Goal: Information Seeking & Learning: Check status

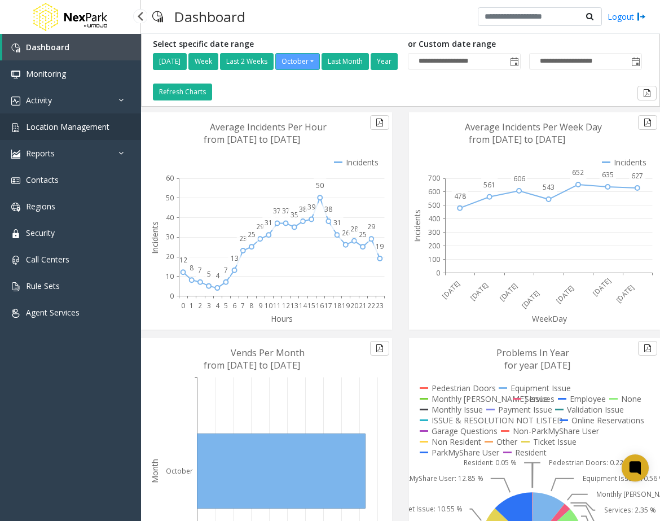
click at [97, 130] on span "Location Management" at bounding box center [67, 126] width 83 height 11
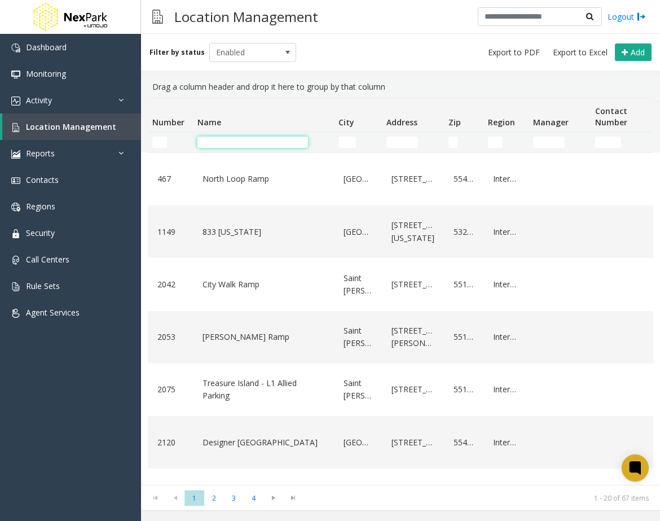
click at [252, 141] on input "Name Filter" at bounding box center [252, 141] width 111 height 11
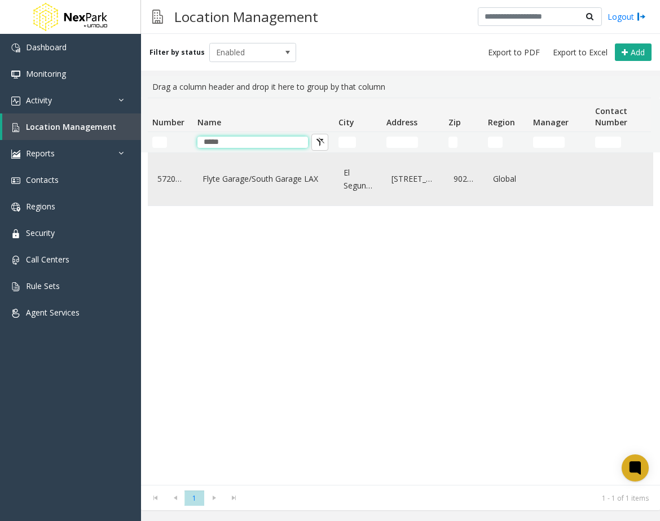
type input "*****"
click at [256, 177] on link "Flyte Garage/South Garage LAX" at bounding box center [263, 179] width 127 height 18
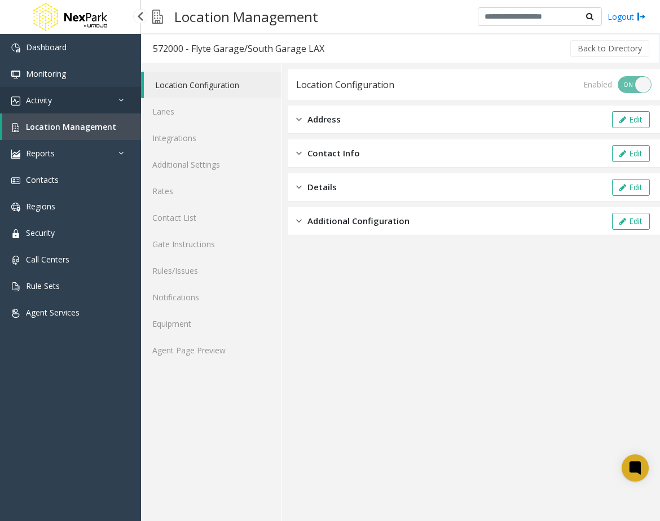
click at [94, 102] on link "Activity" at bounding box center [70, 100] width 141 height 27
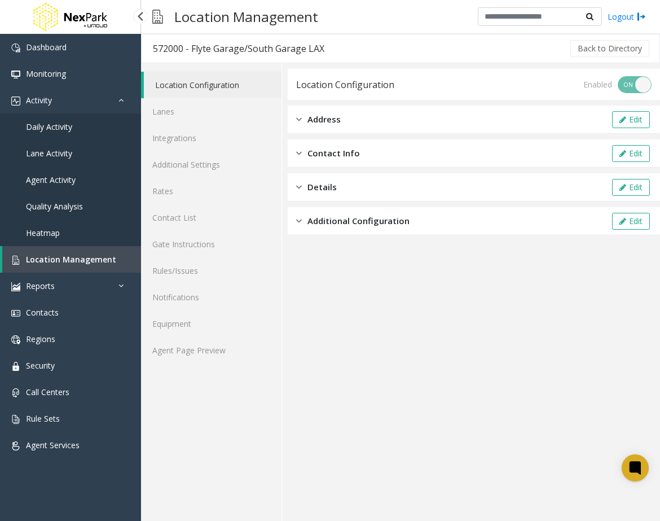
click at [70, 124] on span "Daily Activity" at bounding box center [49, 126] width 46 height 11
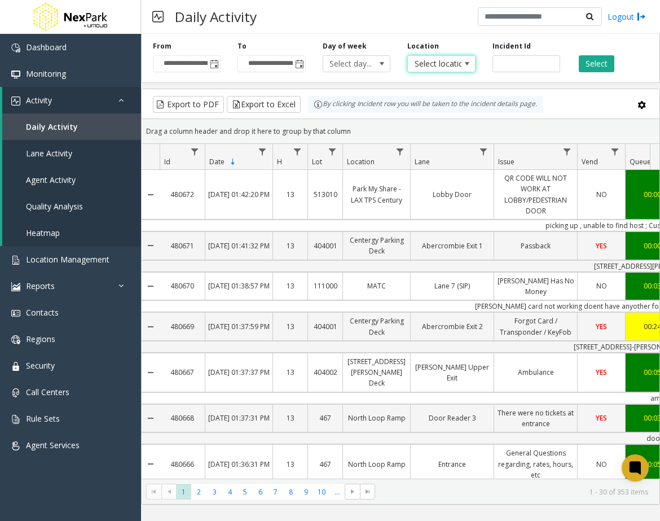
click at [465, 60] on span at bounding box center [466, 63] width 9 height 9
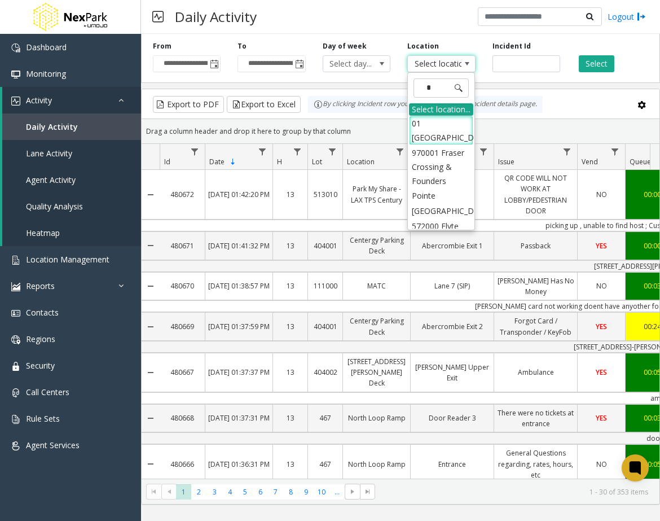
type input "**"
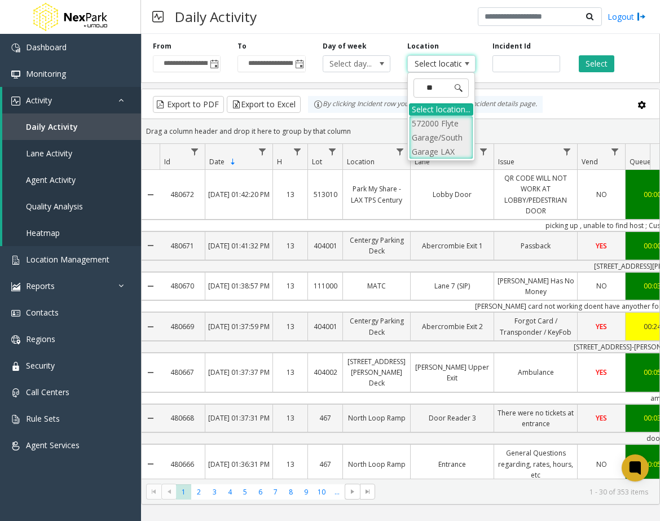
click at [432, 145] on li "572000 Flyte Garage/South Garage LAX" at bounding box center [441, 138] width 64 height 44
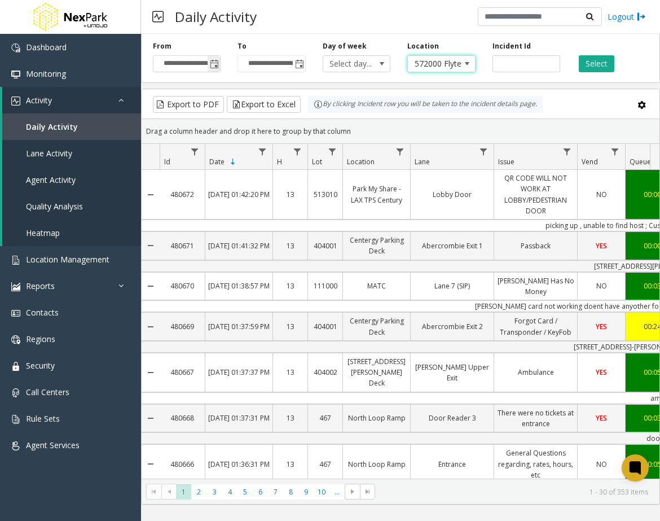
click at [215, 64] on span "Toggle popup" at bounding box center [214, 64] width 9 height 9
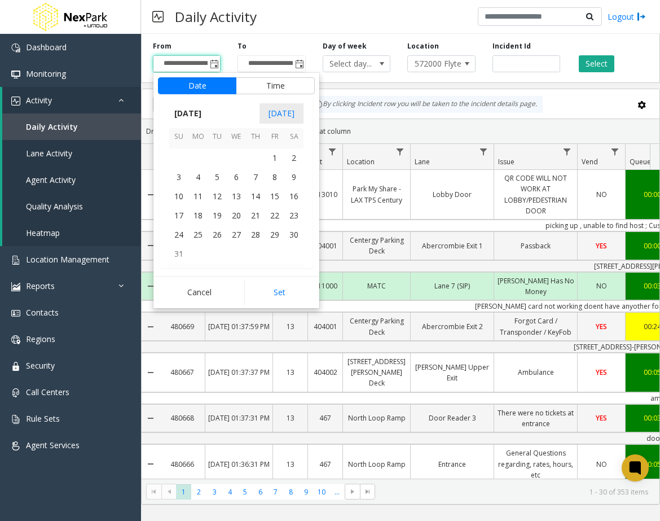
scroll to position [202271, 0]
click at [272, 167] on span "1" at bounding box center [274, 167] width 19 height 19
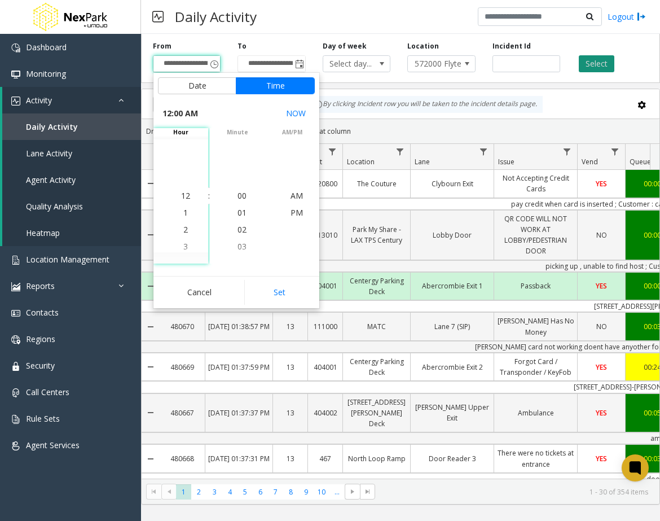
click at [587, 58] on button "Select" at bounding box center [597, 63] width 36 height 17
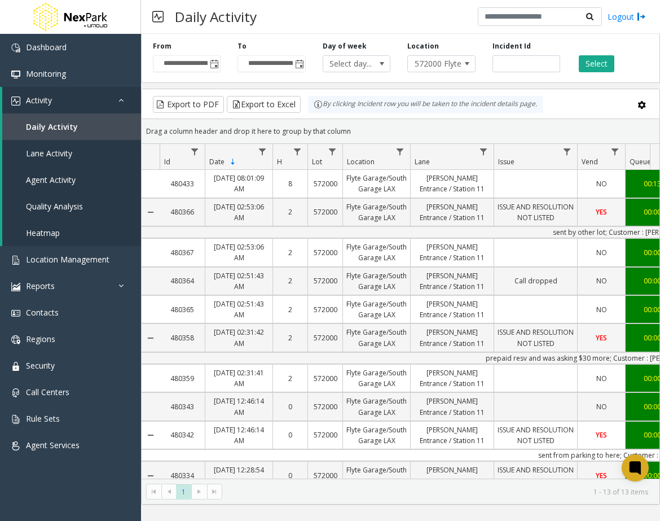
click at [237, 157] on th "Date Sorted Descending" at bounding box center [239, 157] width 68 height 26
click at [226, 164] on span "Date" at bounding box center [223, 162] width 28 height 10
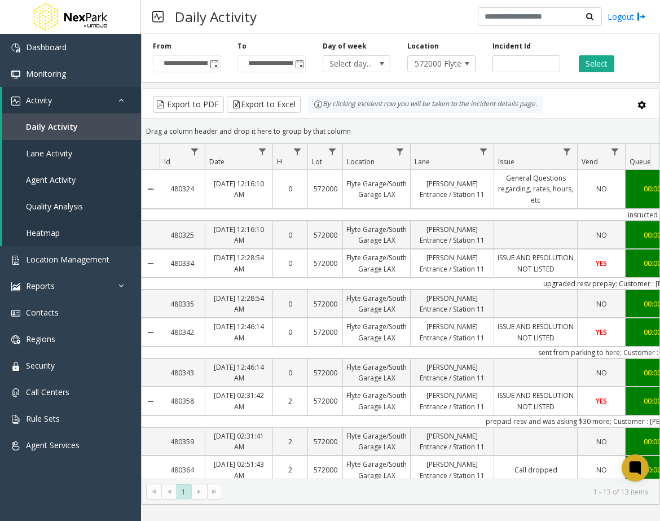
click at [226, 164] on th "Date Not Sorted" at bounding box center [239, 157] width 68 height 26
click at [224, 154] on th "Date Not Sorted" at bounding box center [239, 157] width 68 height 26
click at [217, 163] on span "Date" at bounding box center [216, 162] width 15 height 10
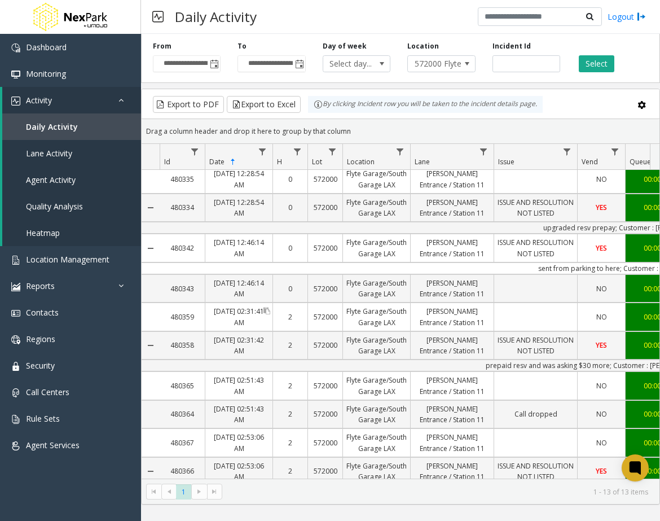
scroll to position [140, 0]
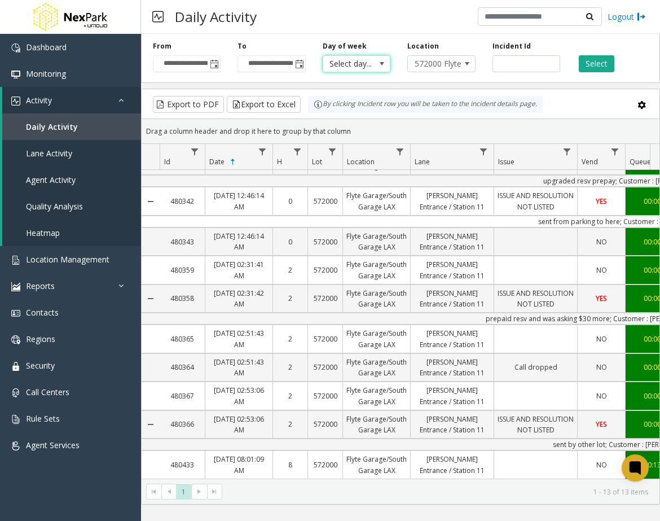
click at [387, 63] on span at bounding box center [382, 64] width 16 height 16
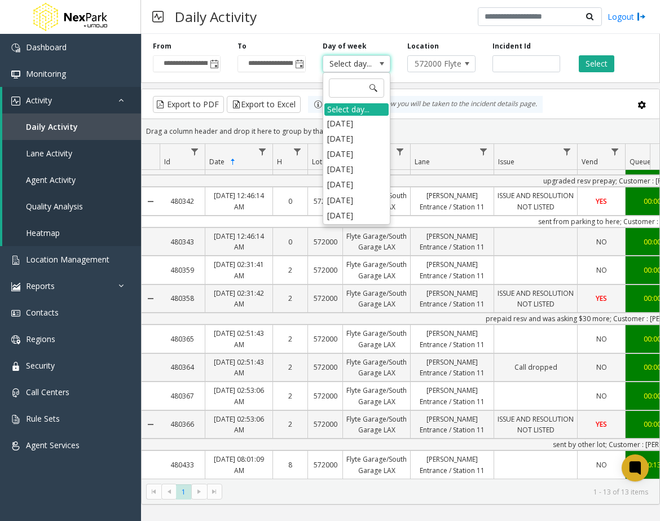
click at [387, 63] on span at bounding box center [382, 64] width 16 height 16
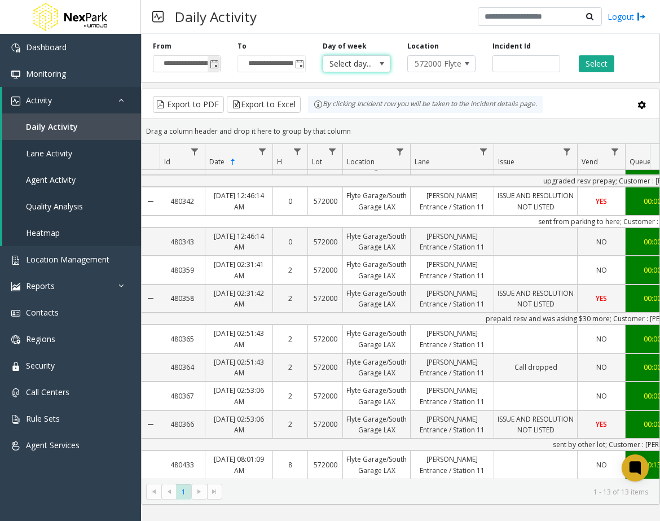
click at [209, 65] on span "Toggle popup" at bounding box center [214, 64] width 12 height 18
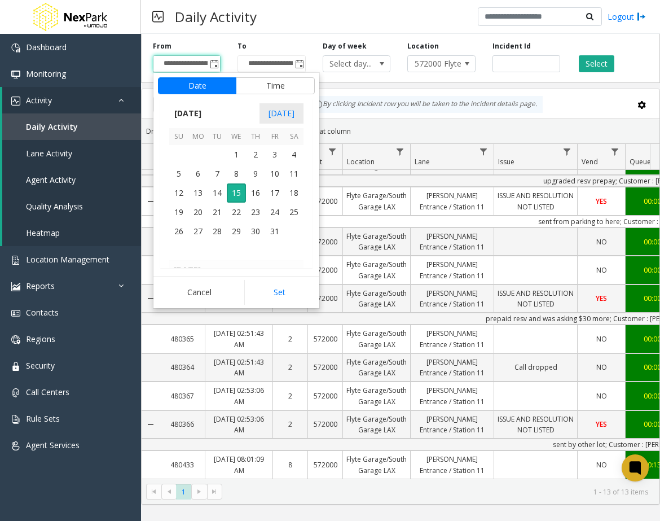
scroll to position [202271, 0]
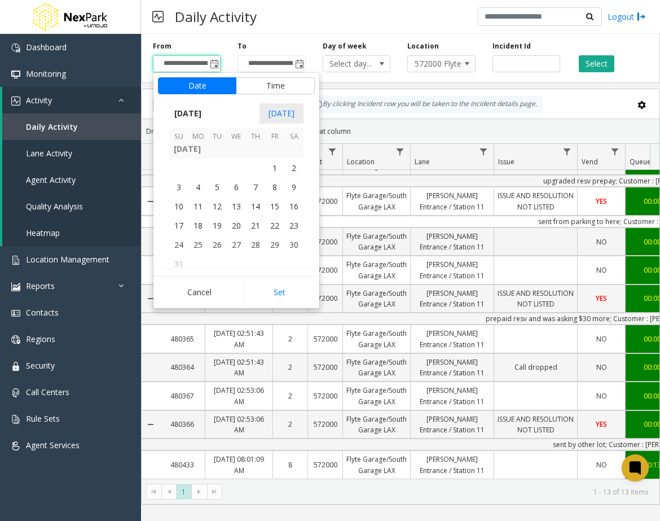
click at [262, 166] on td at bounding box center [255, 167] width 19 height 19
click at [272, 168] on span "1" at bounding box center [274, 167] width 19 height 19
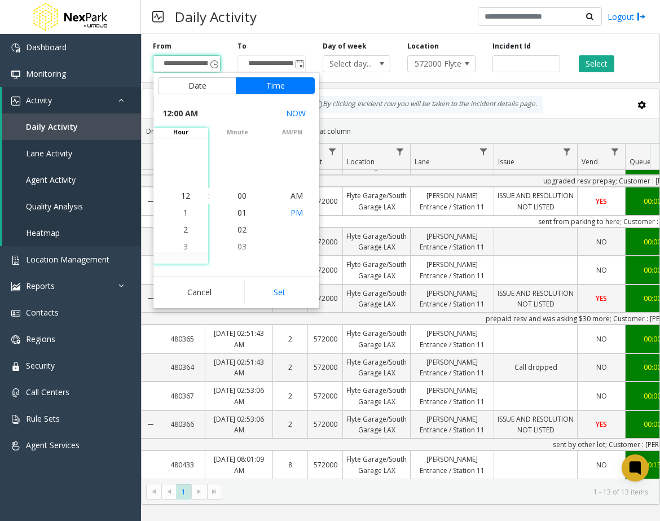
scroll to position [202284, 0]
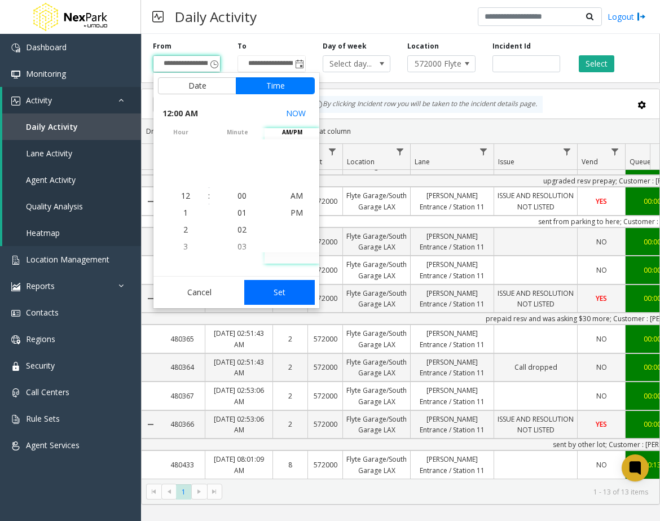
click at [285, 288] on button "Set" at bounding box center [279, 292] width 71 height 25
type input "**********"
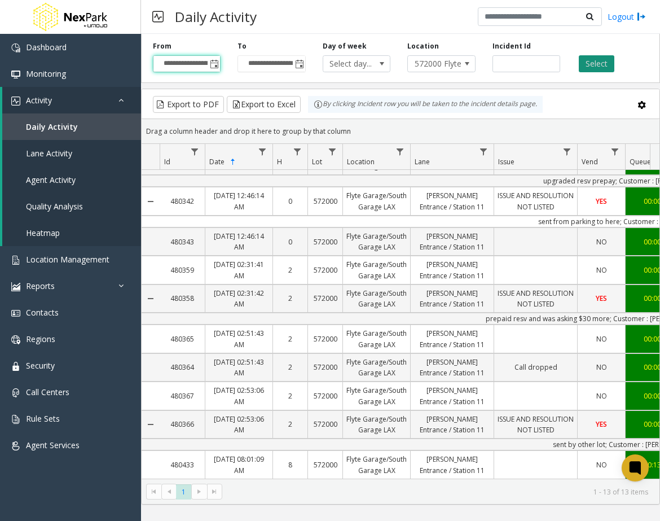
scroll to position [0, 0]
click at [585, 62] on button "Select" at bounding box center [597, 63] width 36 height 17
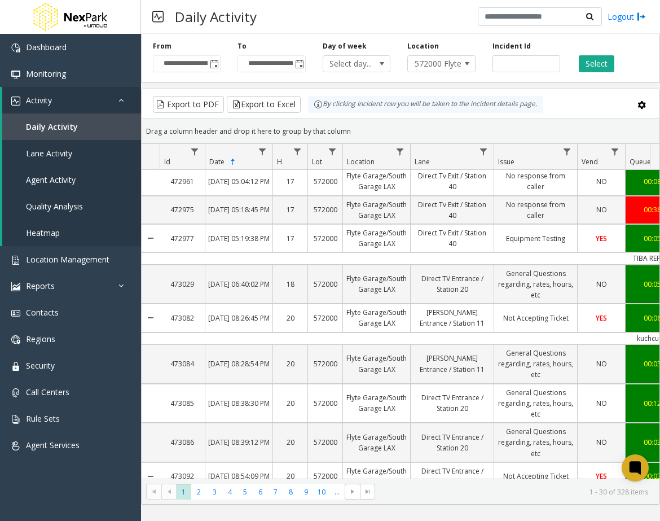
click at [224, 164] on span "Date" at bounding box center [223, 162] width 28 height 10
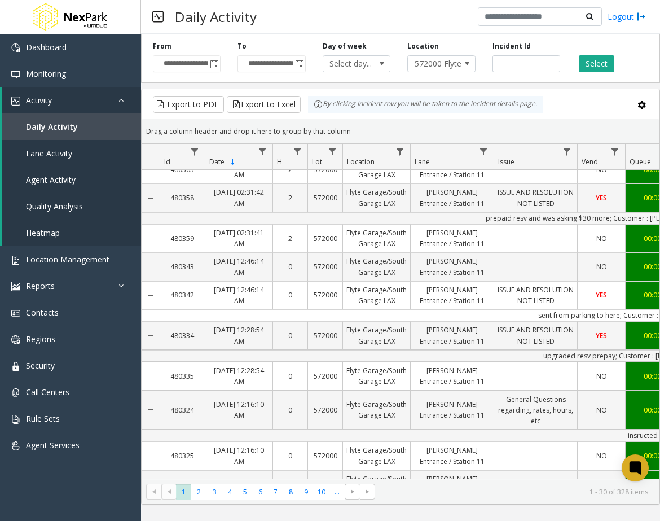
click at [224, 164] on span "Date" at bounding box center [223, 162] width 28 height 10
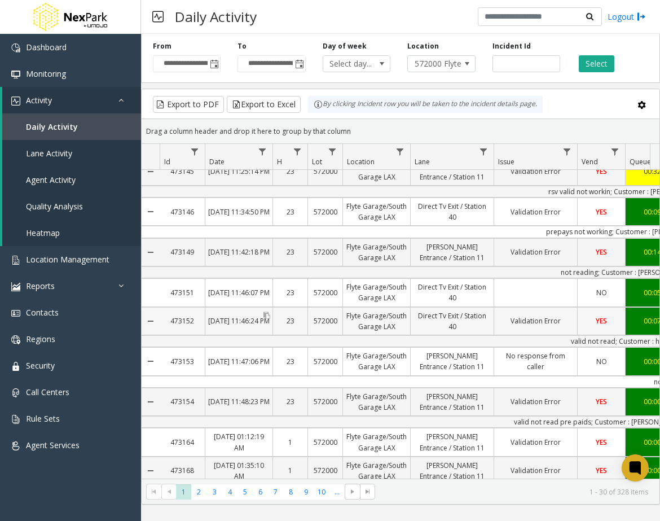
scroll to position [787, 0]
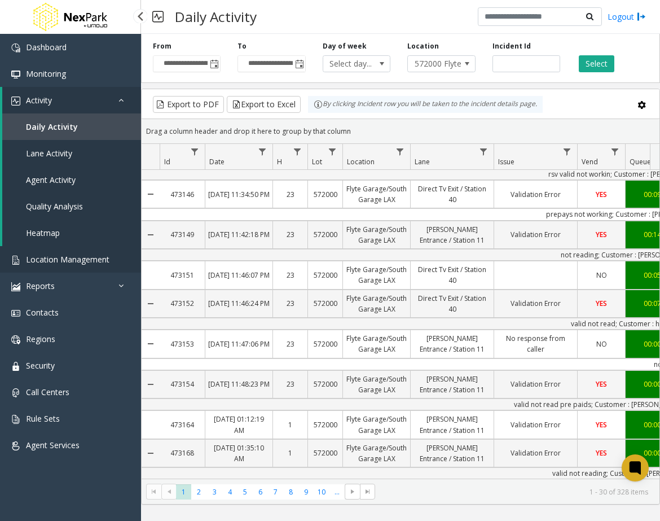
click at [62, 257] on span "Location Management" at bounding box center [67, 259] width 83 height 11
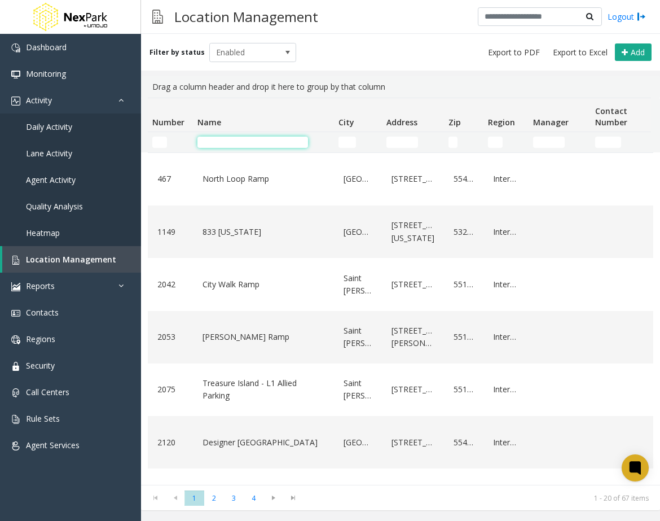
click at [274, 140] on input "Name Filter" at bounding box center [252, 141] width 111 height 11
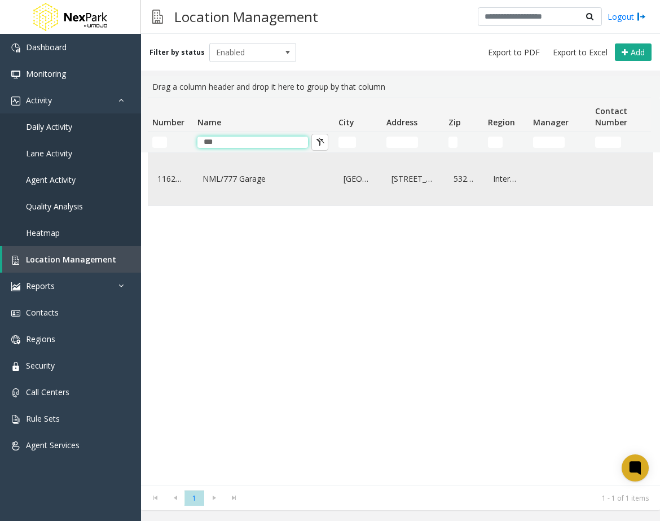
type input "***"
click at [245, 171] on link "NML/777 Garage" at bounding box center [263, 179] width 127 height 18
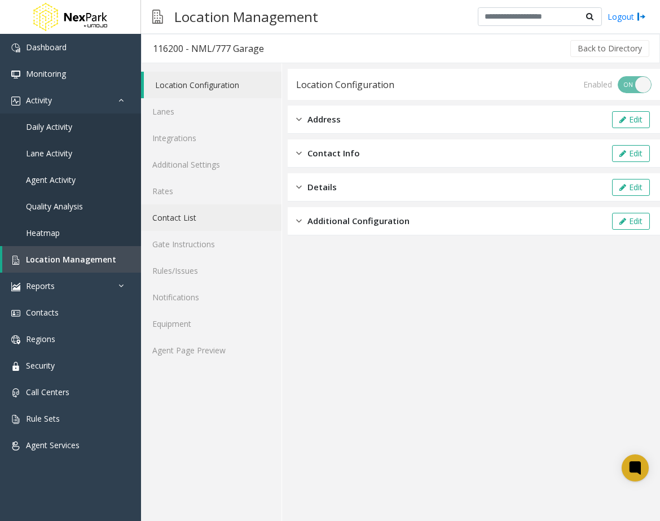
click at [171, 212] on link "Contact List" at bounding box center [211, 217] width 140 height 27
